Goal: Transaction & Acquisition: Download file/media

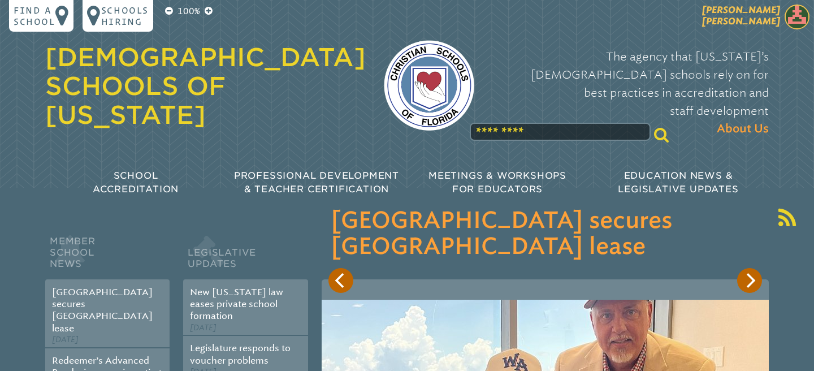
click at [801, 16] on img at bounding box center [796, 17] width 25 height 25
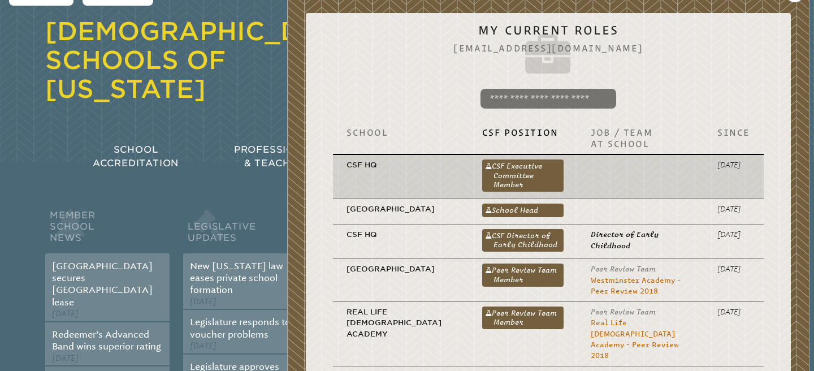
scroll to position [33, 0]
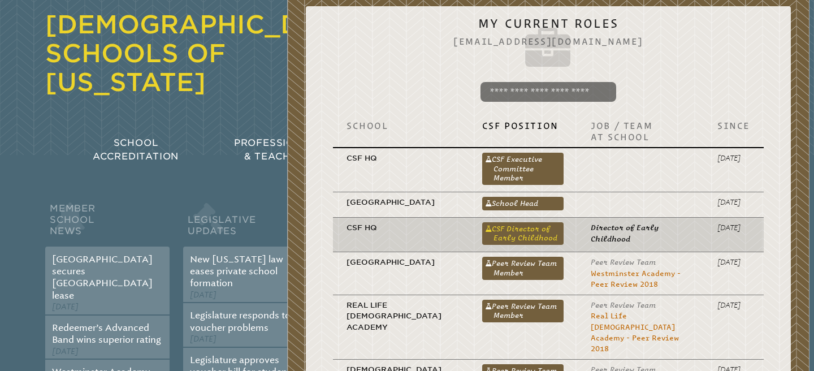
click at [541, 244] on link "CSF Director of Early Childhood" at bounding box center [523, 233] width 82 height 23
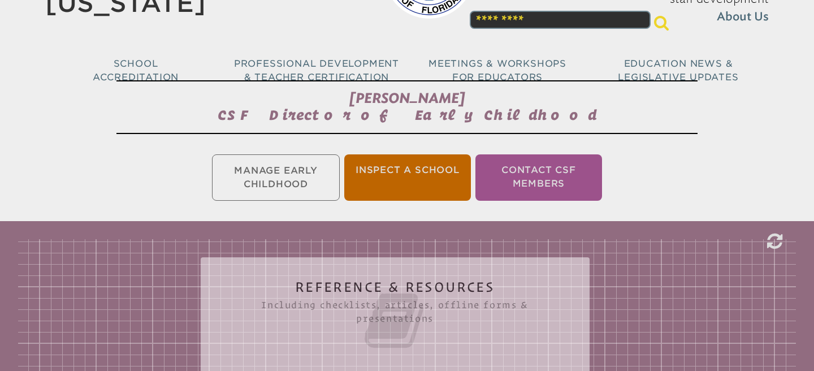
scroll to position [140, 0]
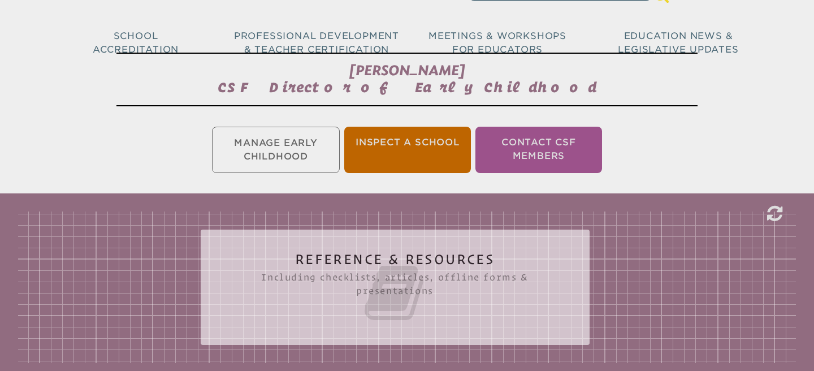
click at [394, 268] on icon at bounding box center [395, 292] width 344 height 63
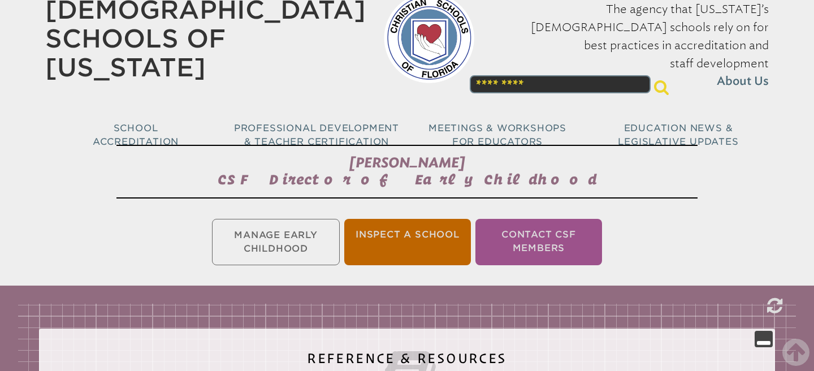
scroll to position [0, 0]
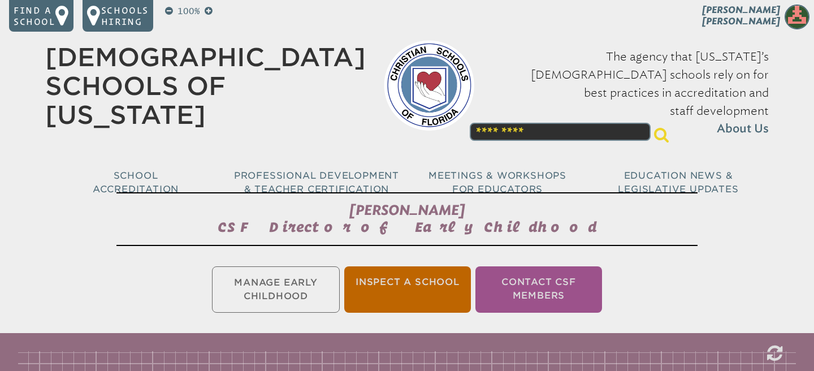
click at [316, 277] on ul "Manage Early Childhood Inspect a School Contact CSF Members" at bounding box center [407, 289] width 814 height 51
click at [301, 289] on ul "Manage Early Childhood Inspect a School Contact CSF Members" at bounding box center [407, 289] width 814 height 51
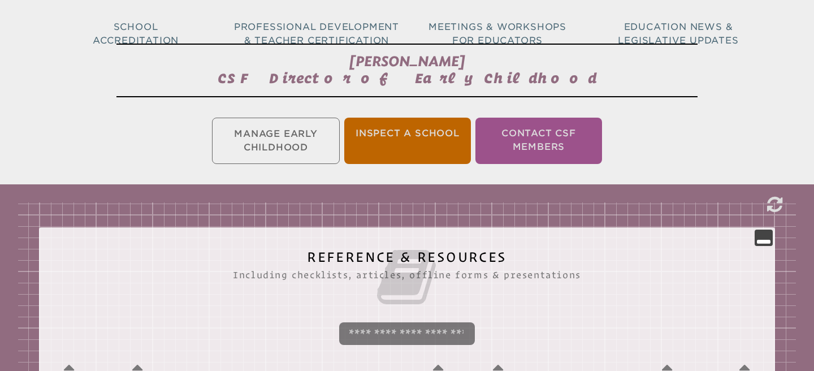
scroll to position [155, 0]
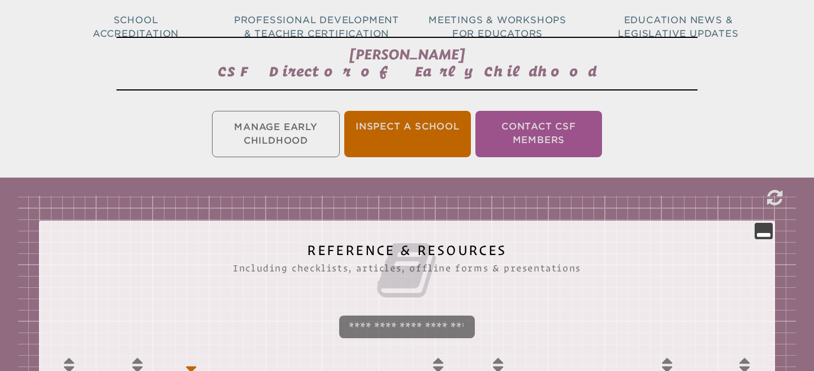
click at [298, 131] on ul "Manage Early Childhood Inspect a School Contact CSF Members" at bounding box center [407, 133] width 814 height 51
click at [533, 131] on li "Contact CSF Members" at bounding box center [538, 134] width 127 height 46
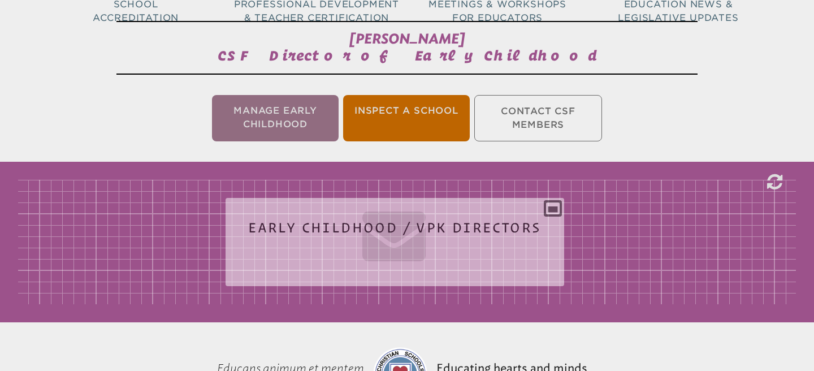
scroll to position [188, 0]
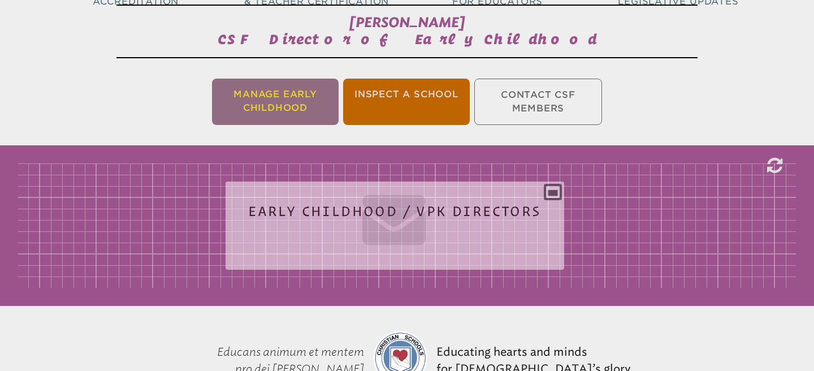
click at [315, 97] on li "Manage Early Childhood" at bounding box center [275, 102] width 127 height 46
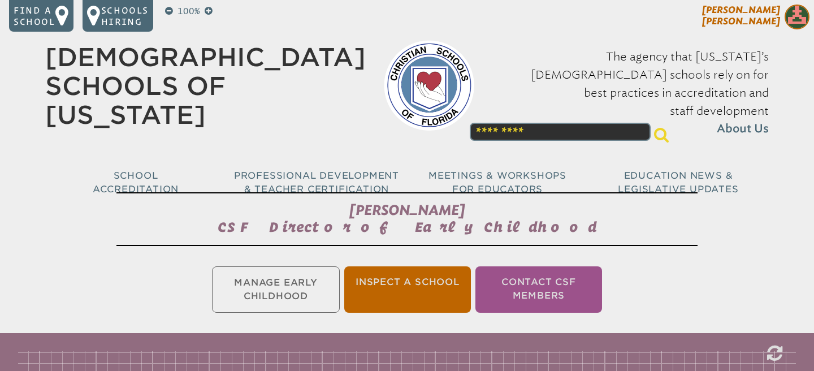
click at [796, 19] on img at bounding box center [796, 17] width 25 height 25
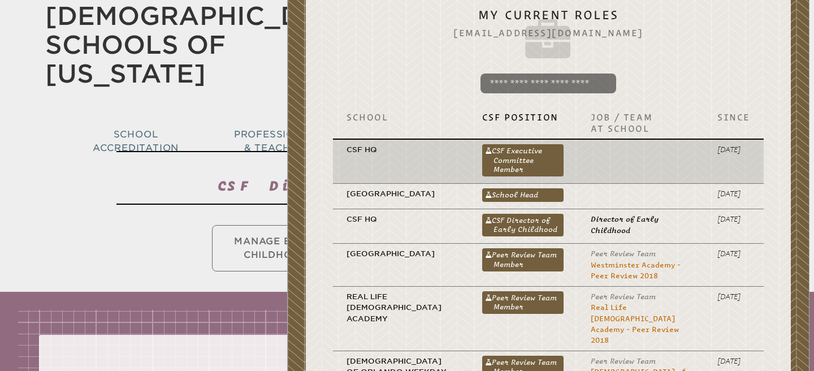
scroll to position [43, 0]
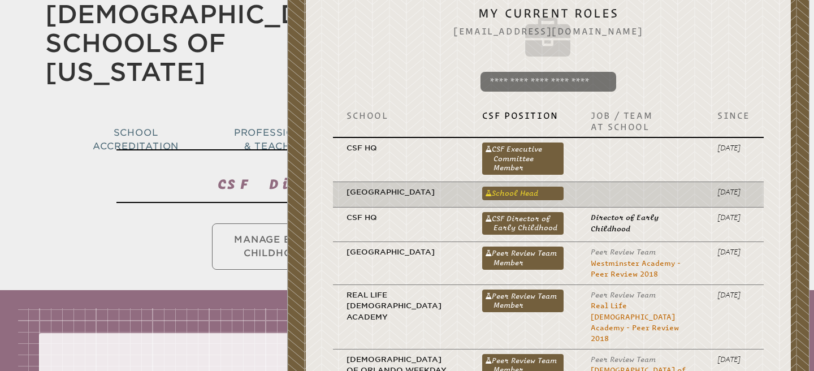
click at [550, 189] on link "School Head" at bounding box center [523, 193] width 82 height 14
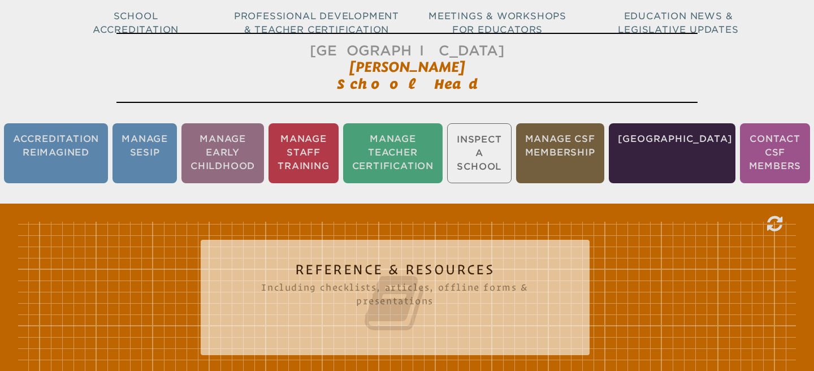
scroll to position [169, 0]
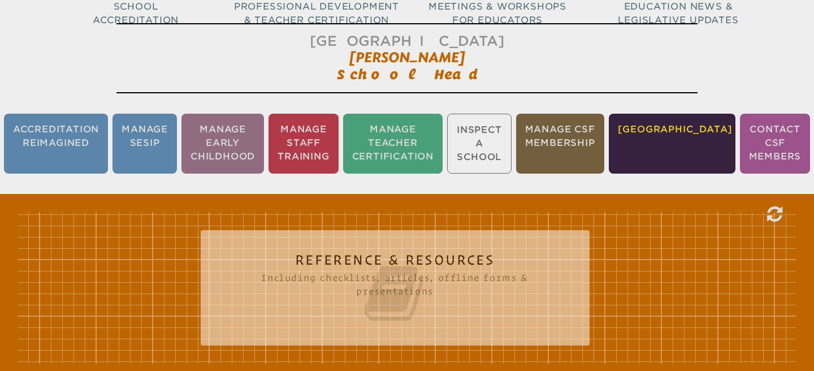
click at [701, 135] on li "[GEOGRAPHIC_DATA]" at bounding box center [672, 144] width 127 height 60
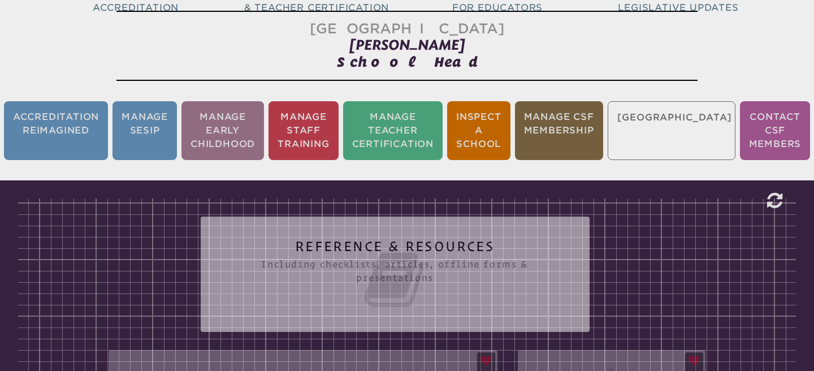
scroll to position [188, 0]
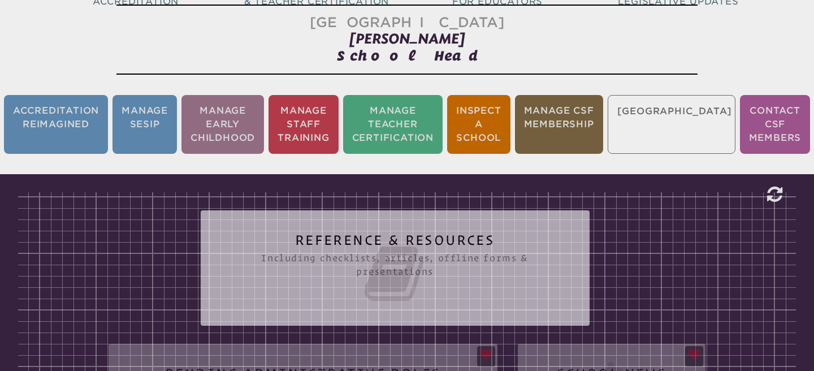
click at [486, 271] on icon at bounding box center [395, 273] width 344 height 63
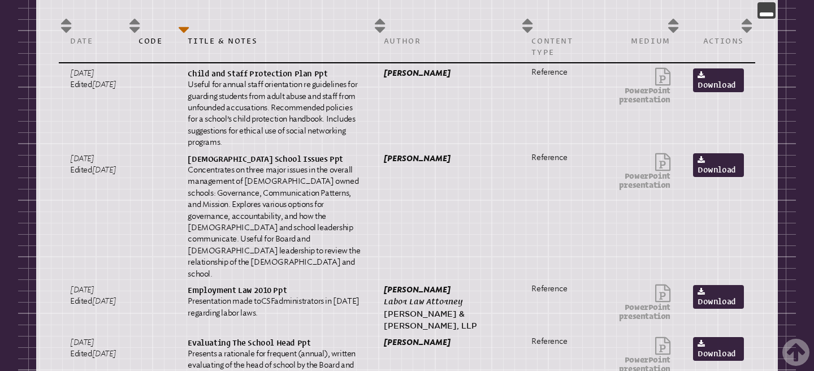
scroll to position [0, 0]
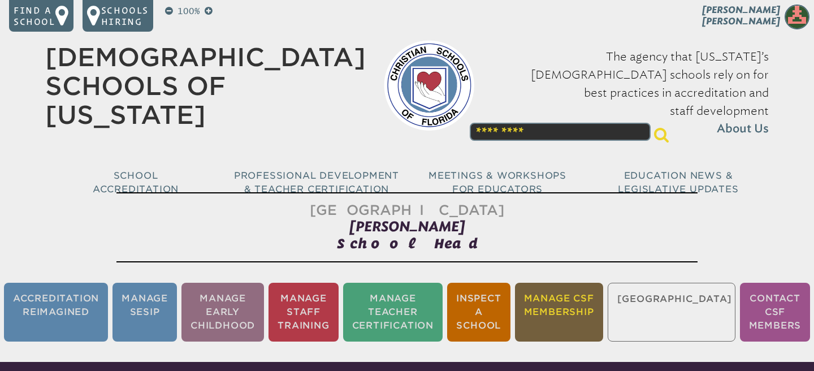
click at [603, 305] on li "Manage CSF Membership" at bounding box center [559, 312] width 88 height 59
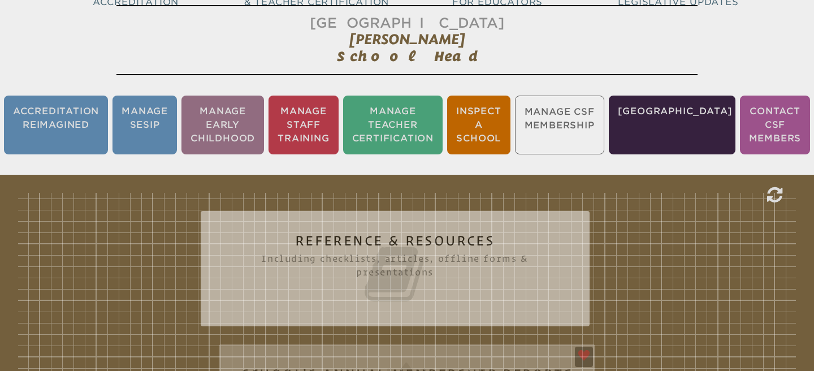
scroll to position [188, 0]
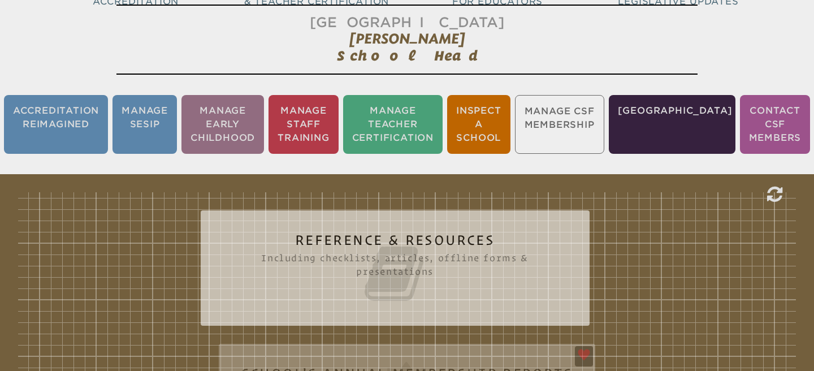
click at [462, 291] on icon at bounding box center [395, 273] width 344 height 63
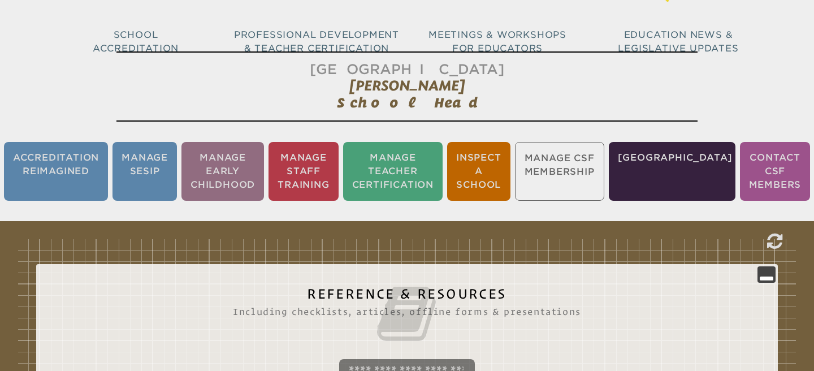
scroll to position [148, 0]
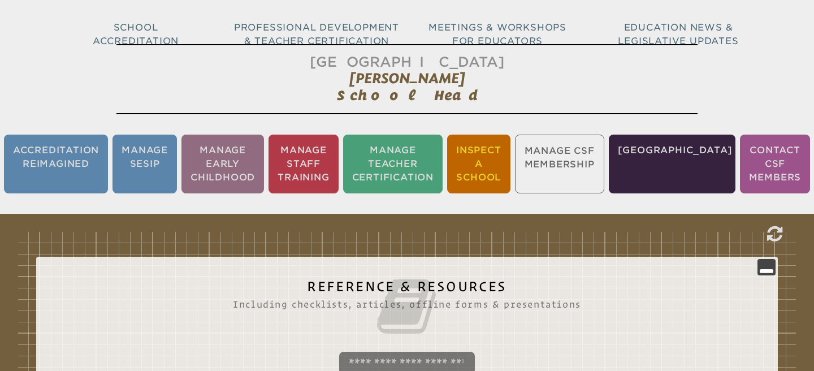
click at [495, 171] on li "Inspect a School" at bounding box center [478, 163] width 63 height 59
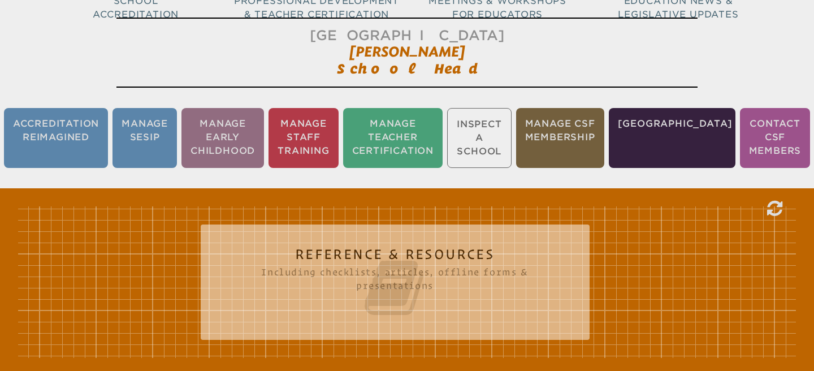
scroll to position [188, 0]
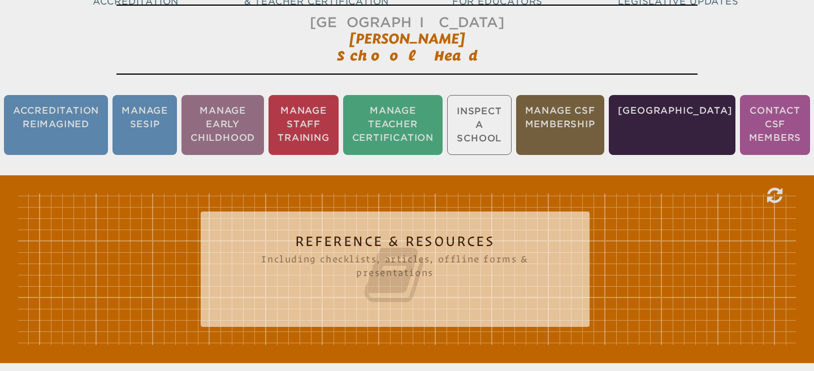
click at [473, 234] on h2 "Reference & Resources Including checklists, articles, offline forms & presentat…" at bounding box center [395, 270] width 344 height 72
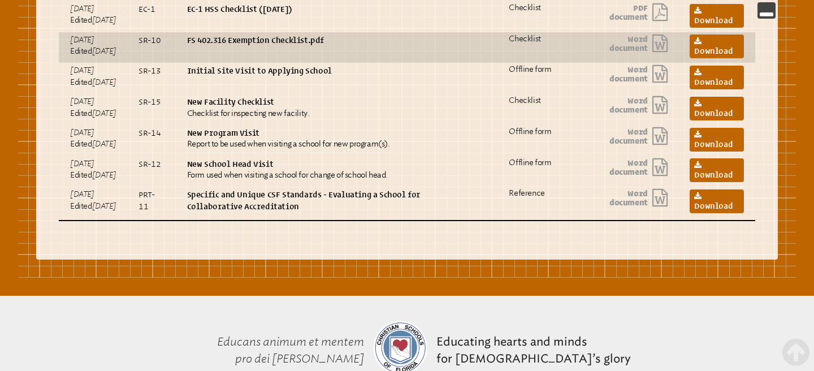
scroll to position [659, 0]
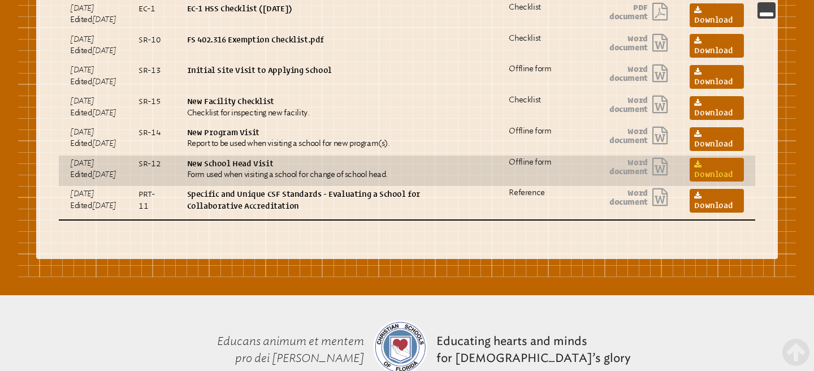
click at [698, 169] on icon at bounding box center [697, 165] width 7 height 8
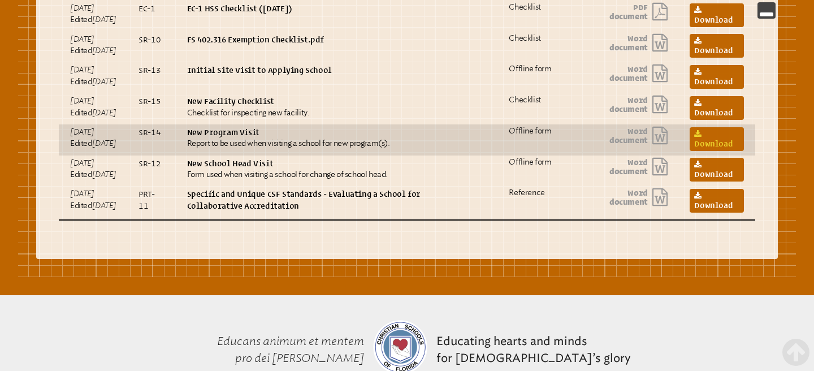
click at [707, 151] on link "Download" at bounding box center [716, 139] width 54 height 24
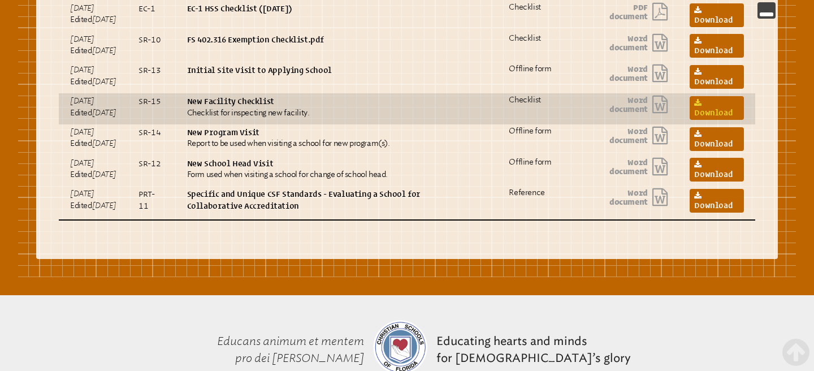
click at [714, 120] on link "Download" at bounding box center [716, 108] width 54 height 24
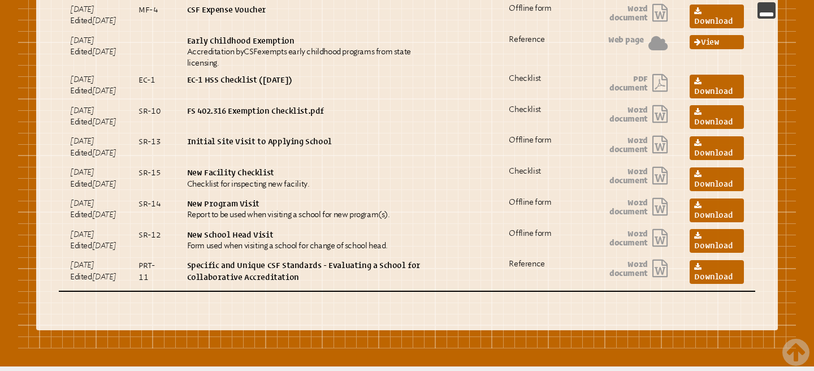
scroll to position [614, 0]
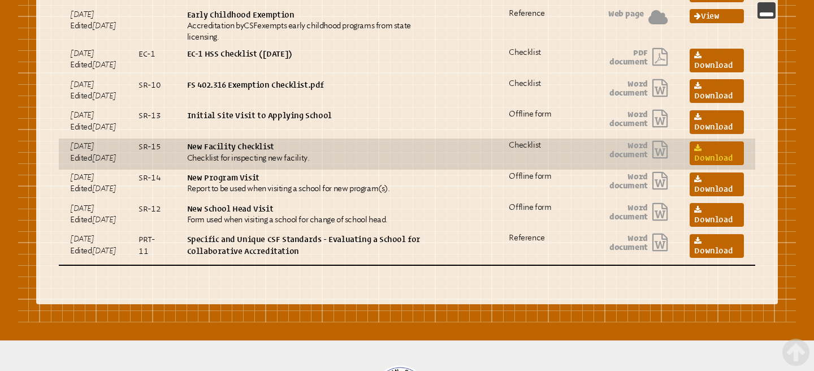
click at [699, 165] on link "Download" at bounding box center [716, 153] width 54 height 24
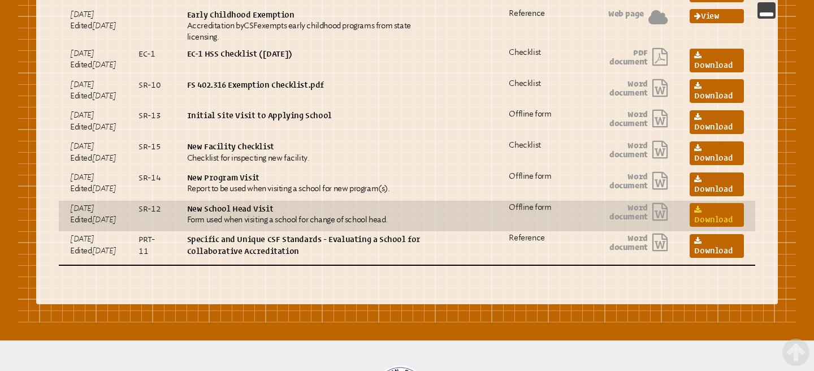
click at [729, 227] on link "Download" at bounding box center [716, 215] width 54 height 24
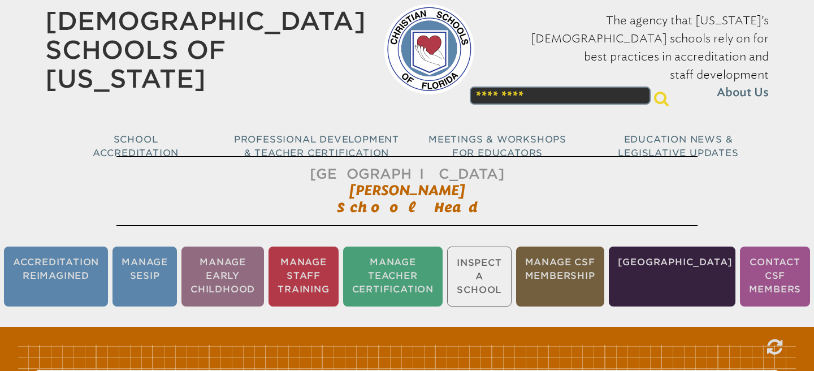
scroll to position [0, 0]
